Goal: Task Accomplishment & Management: Complete application form

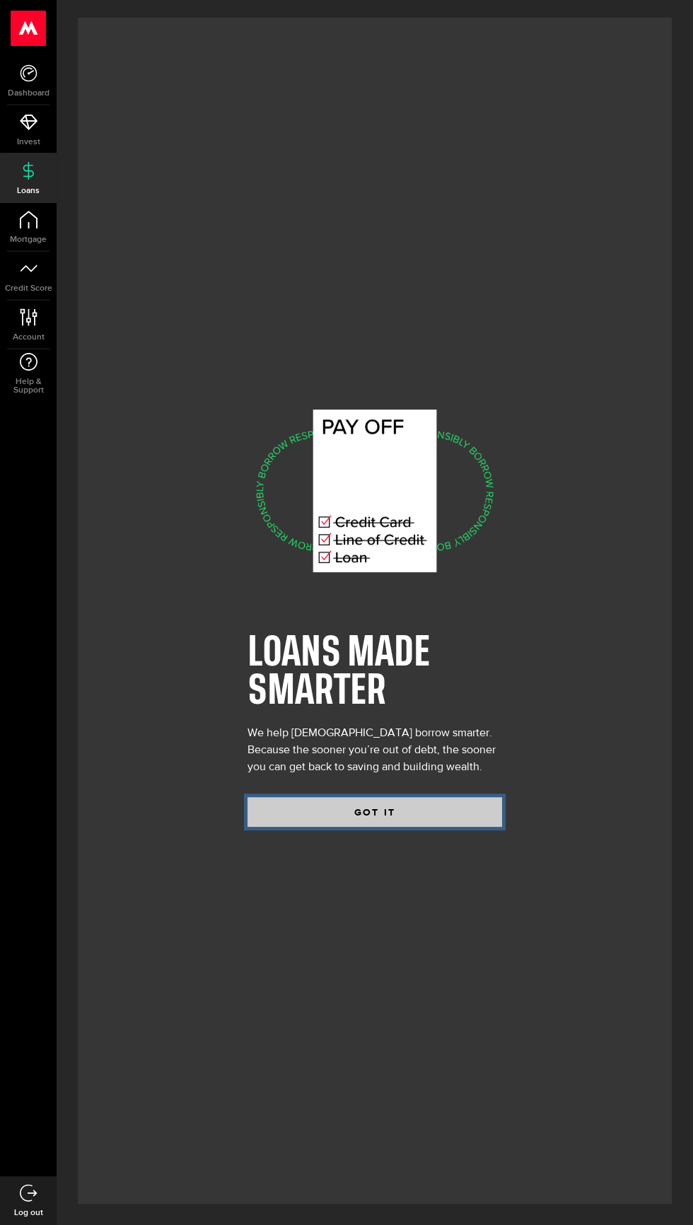
click at [288, 827] on button "GOT IT" at bounding box center [374, 812] width 255 height 30
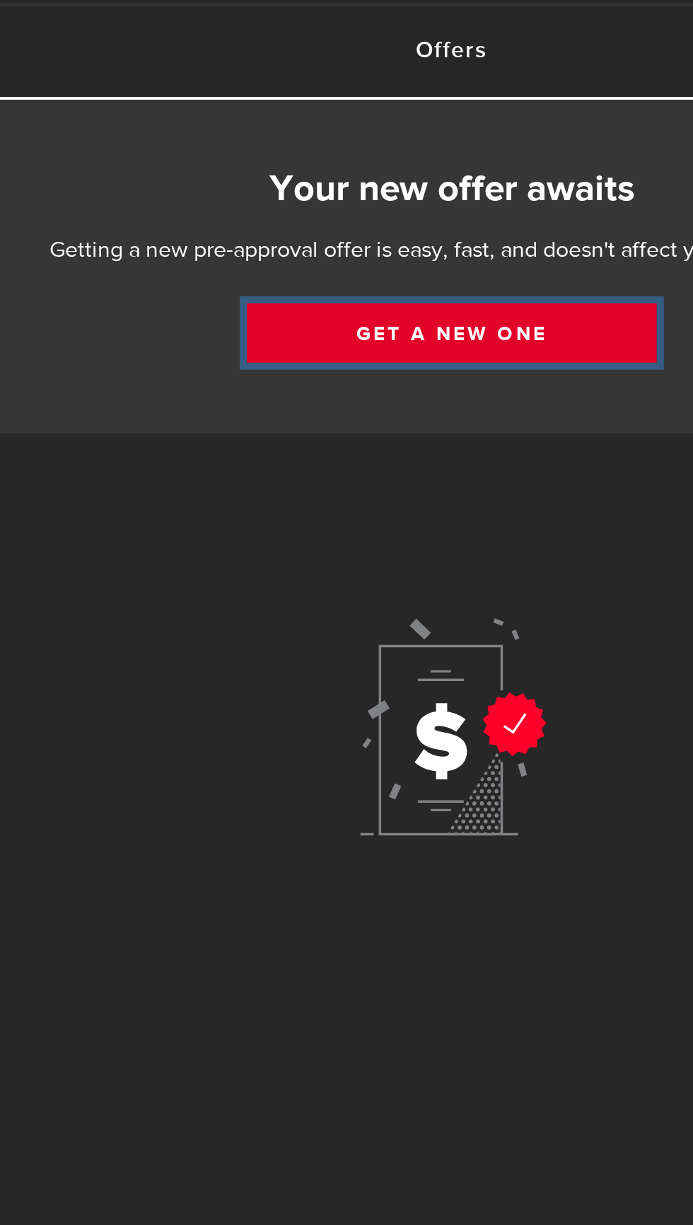
click at [319, 252] on link "Get a new one" at bounding box center [374, 255] width 205 height 30
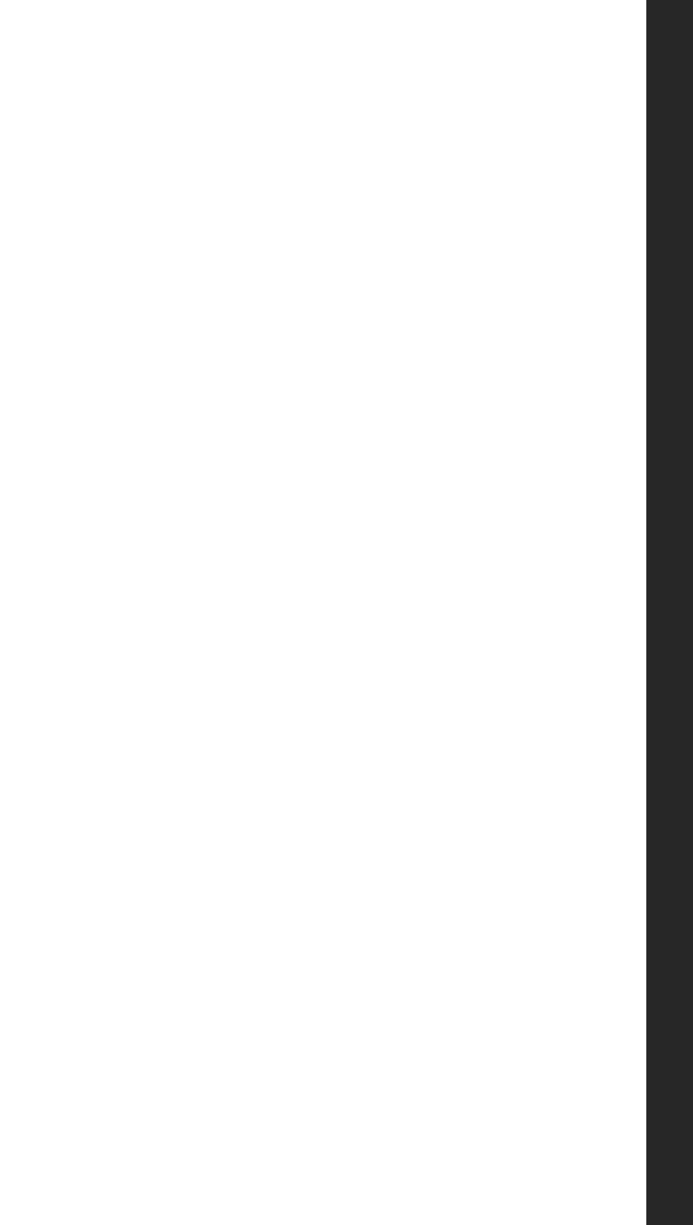
click at [584, 505] on button "Continue" at bounding box center [539, 490] width 223 height 30
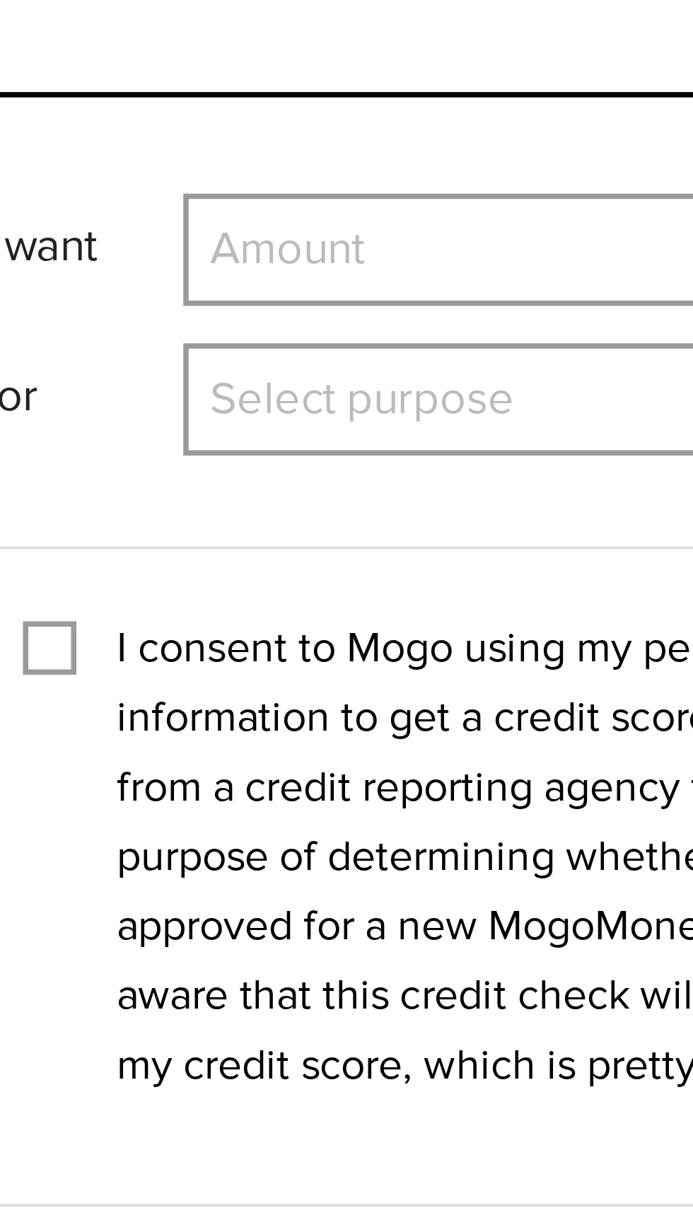
click at [520, 178] on select "Amount $500 $1000 $2000 $3000 $4000 $5000 $6000 $7000 $8000 $9000 $10000 $11000…" at bounding box center [544, 172] width 209 height 30
click at [440, 157] on select "Amount $500 $1000 $2000 $3000 $4000 $5000 $6000 $7000 $8000 $9000 $10000 $11000…" at bounding box center [544, 172] width 209 height 30
select select "4000"
click at [541, 212] on select "Select purpose Credit Card Refinancing/Pay Off Credit Cards Debt Consolidation …" at bounding box center [544, 212] width 209 height 30
click at [440, 197] on select "Select purpose Credit Card Refinancing/Pay Off Credit Cards Debt Consolidation …" at bounding box center [544, 212] width 209 height 30
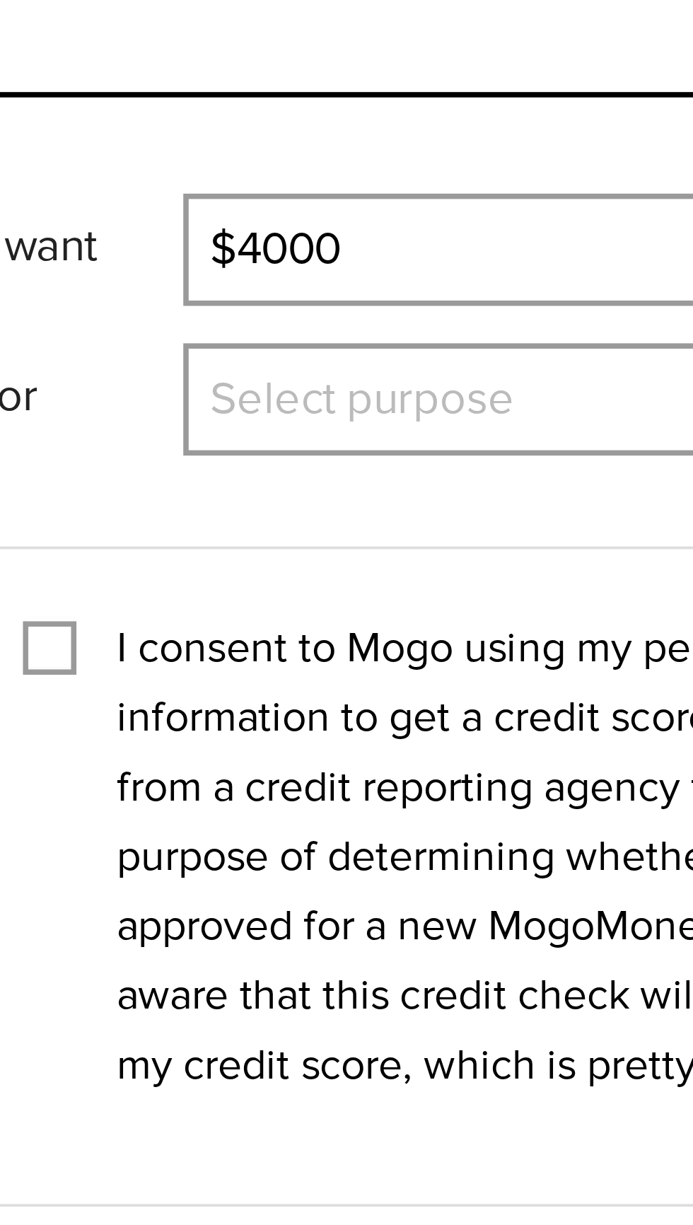
select select "Home Improvements/Moving Expenses"
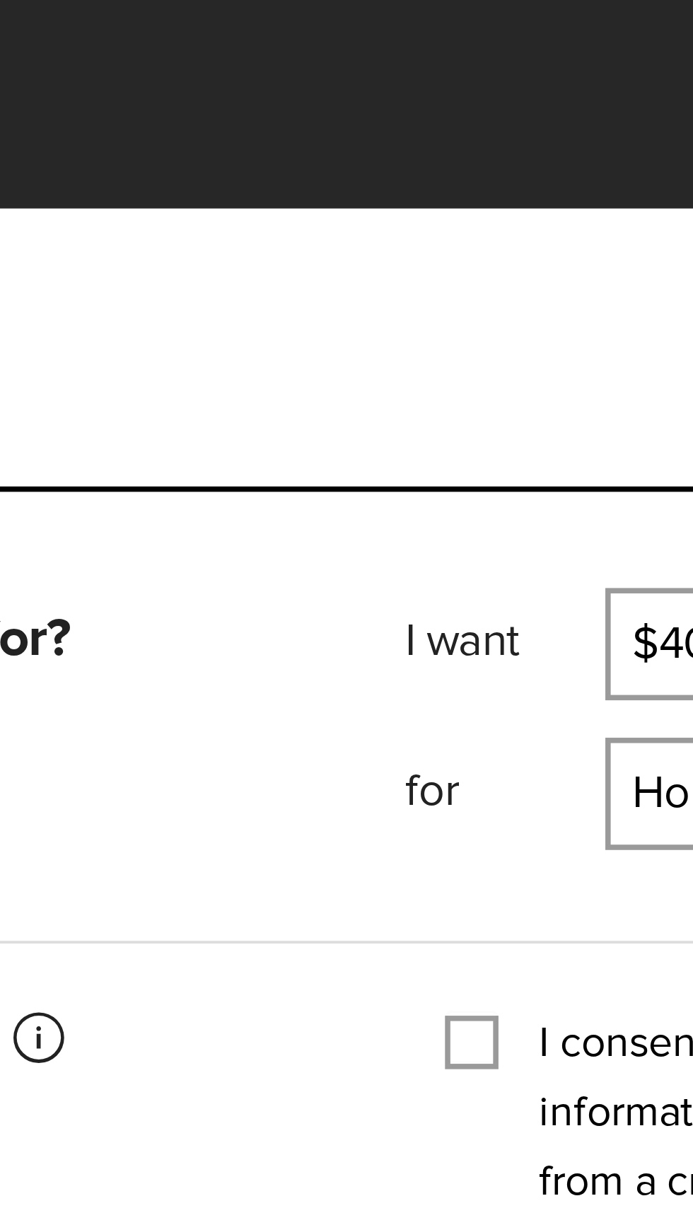
click at [408, 277] on input "I consent to Mogo using my personal information to get a credit score or report…" at bounding box center [403, 274] width 14 height 14
checkbox input "true"
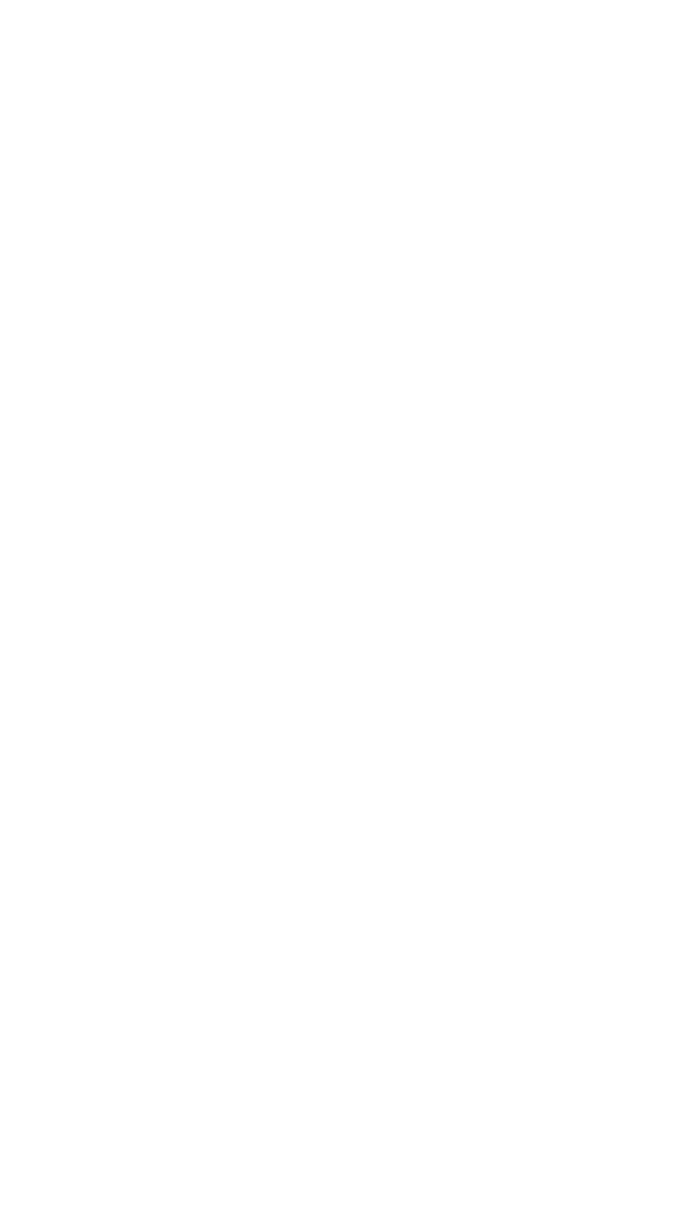
click at [556, 467] on button "Submit" at bounding box center [539, 452] width 223 height 30
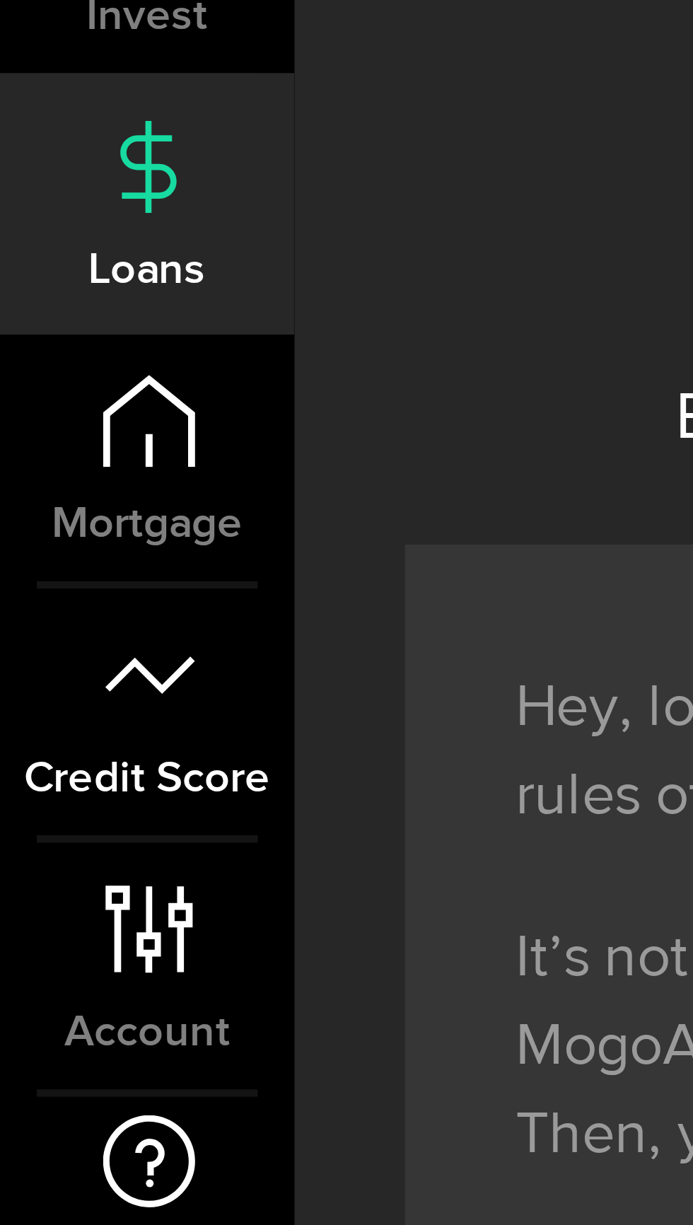
click at [28, 280] on link "Credit Score" at bounding box center [28, 276] width 57 height 48
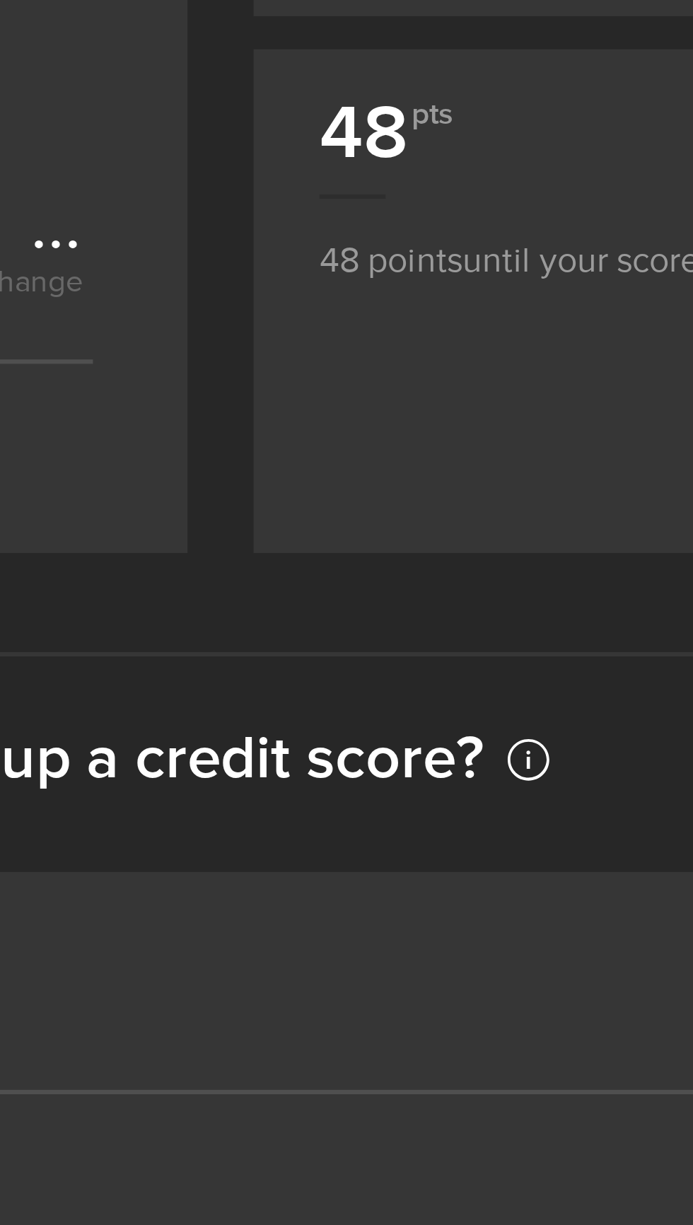
click at [507, 152] on button "Remind Me later" at bounding box center [560, 137] width 187 height 30
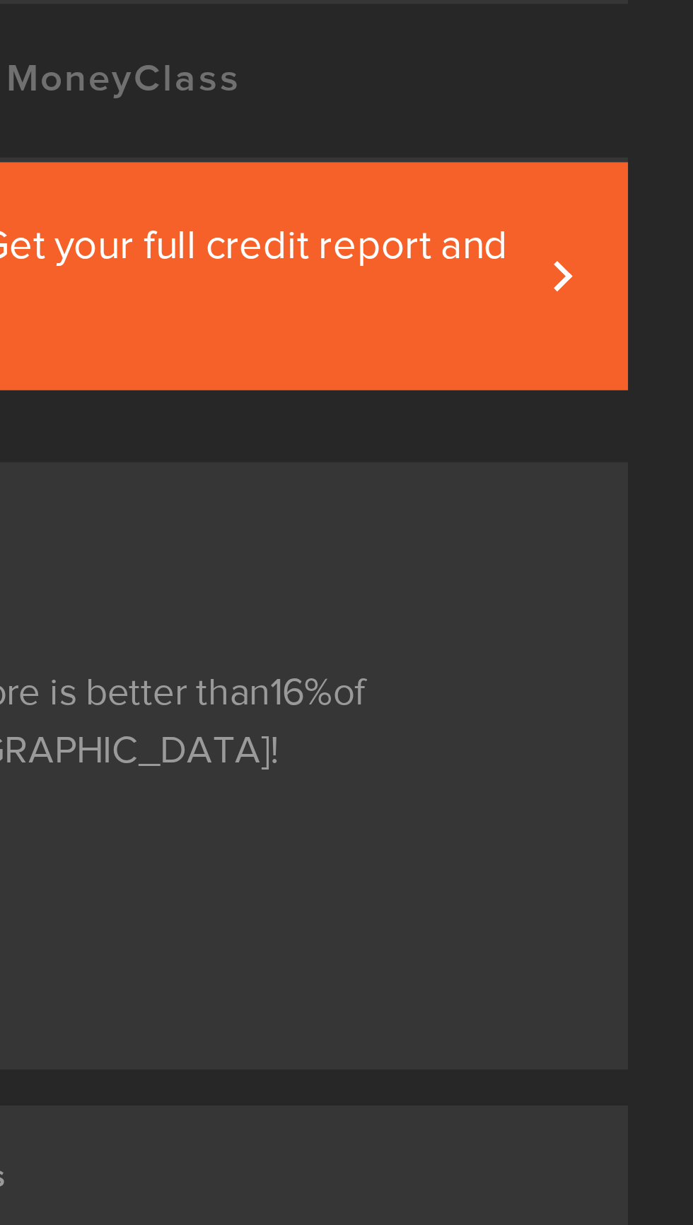
click at [647, 172] on span at bounding box center [644, 171] width 6 height 15
